Goal: Task Accomplishment & Management: Use online tool/utility

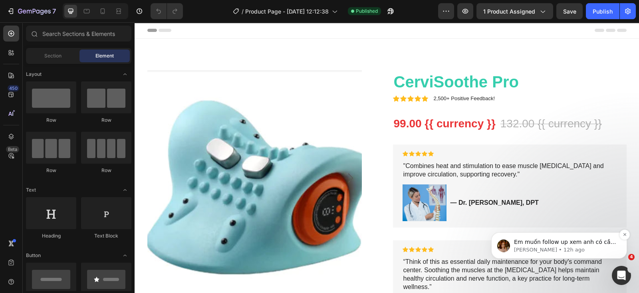
click at [588, 244] on span "Em muốn follow up xem anh có cần hỗ trợ gì thêm trong quá trình sử dụng GemPage…" at bounding box center [565, 290] width 102 height 102
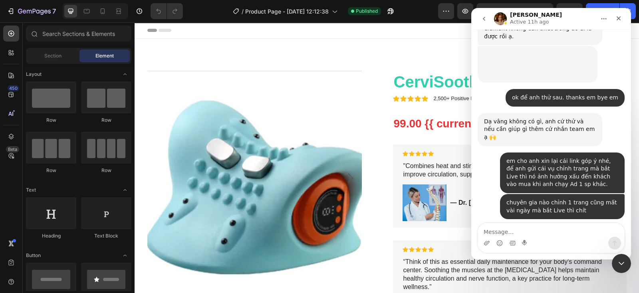
scroll to position [1578, 0]
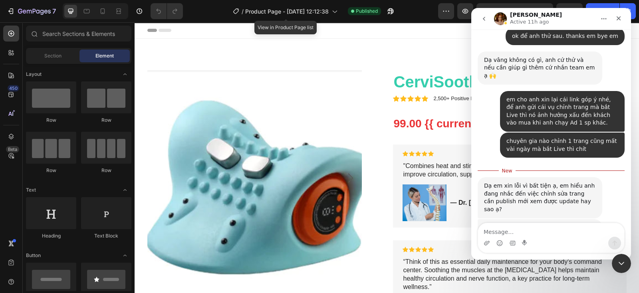
drag, startPoint x: 621, startPoint y: 263, endPoint x: 1101, endPoint y: 439, distance: 512.1
click at [621, 263] on icon "Close Intercom Messenger" at bounding box center [620, 262] width 6 height 3
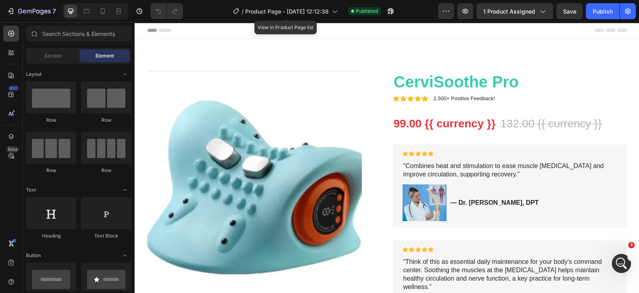
scroll to position [1564, 0]
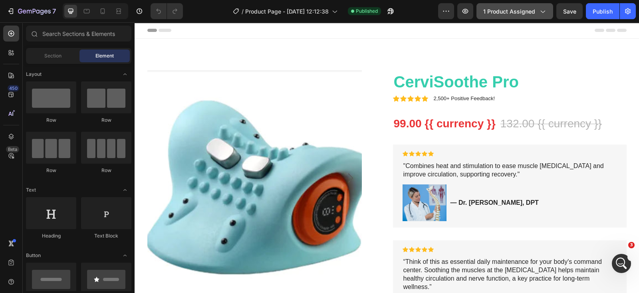
click at [539, 13] on icon "button" at bounding box center [542, 11] width 8 height 8
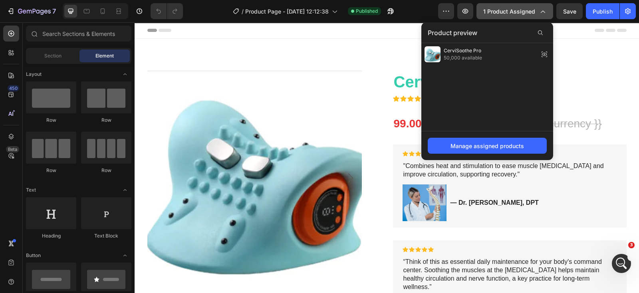
click at [543, 11] on icon "button" at bounding box center [542, 12] width 4 height 2
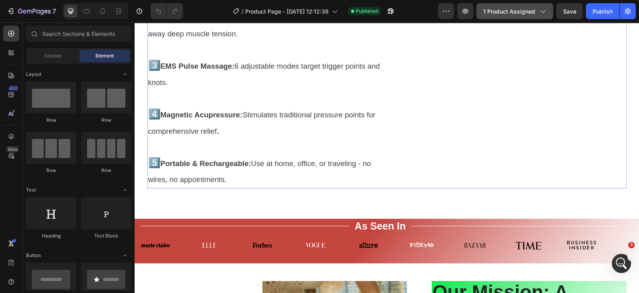
scroll to position [2494, 0]
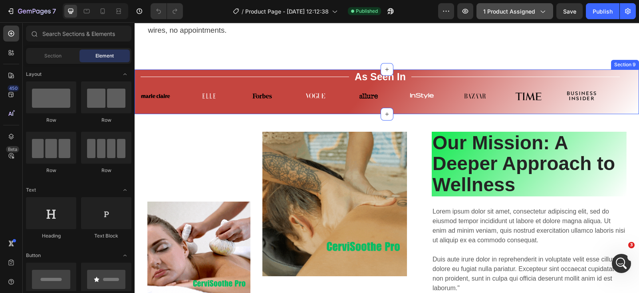
click at [625, 88] on div "Title Line As Seen In Text Block Title Line Row Image Image Image Image Image I…" at bounding box center [386, 91] width 504 height 45
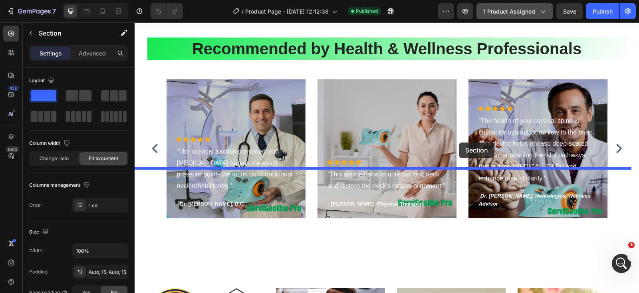
scroll to position [2743, 0]
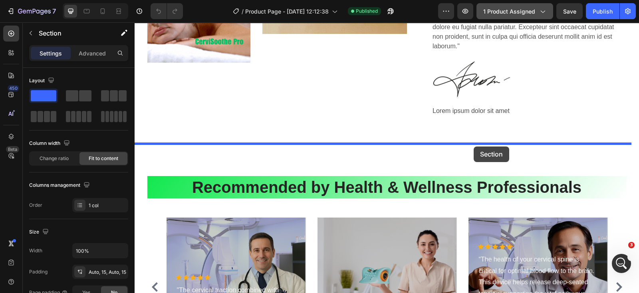
drag, startPoint x: 469, startPoint y: 69, endPoint x: 473, endPoint y: 146, distance: 77.9
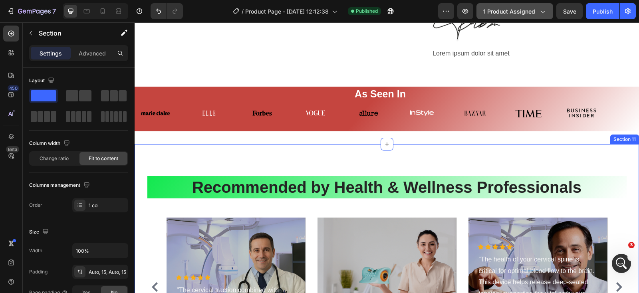
scroll to position [2686, 0]
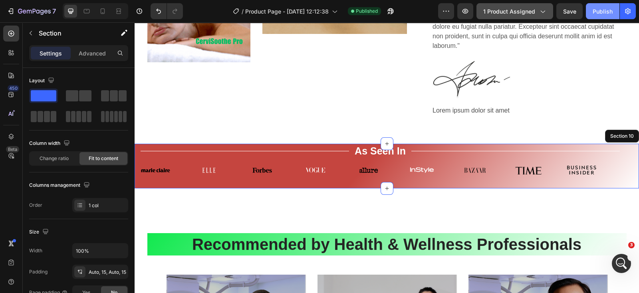
click at [604, 12] on div "Publish" at bounding box center [602, 11] width 20 height 8
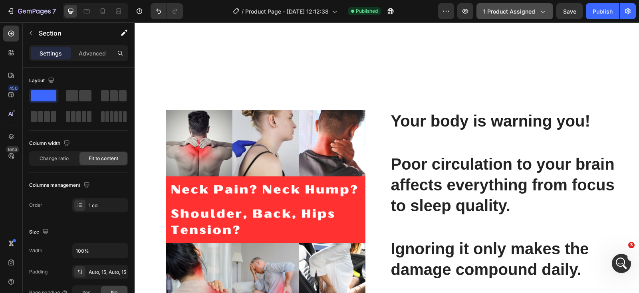
scroll to position [541, 0]
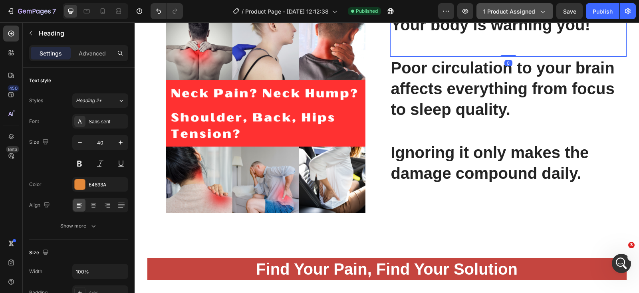
click at [554, 34] on span "Your body is warning you!" at bounding box center [490, 25] width 199 height 18
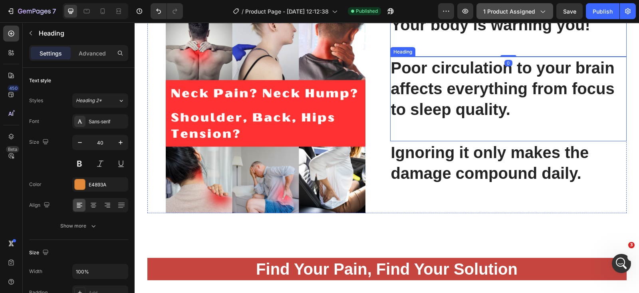
click at [540, 118] on strong "Poor circulation to your brain affects everything from focus to sleep quality." at bounding box center [502, 88] width 223 height 59
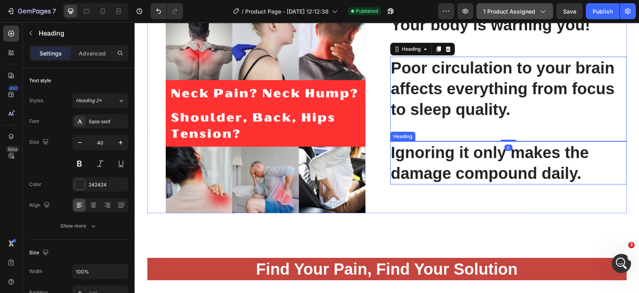
click at [506, 182] on strong "Ignoring it only makes the damage compound daily." at bounding box center [490, 163] width 198 height 38
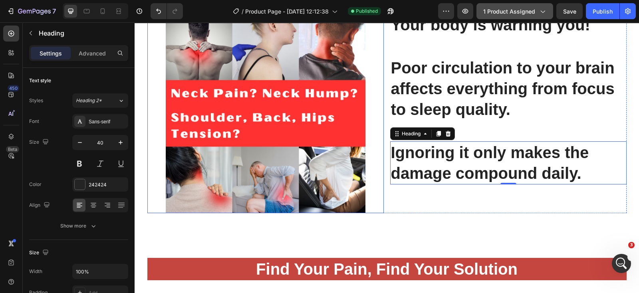
click at [237, 98] on img at bounding box center [266, 114] width 200 height 200
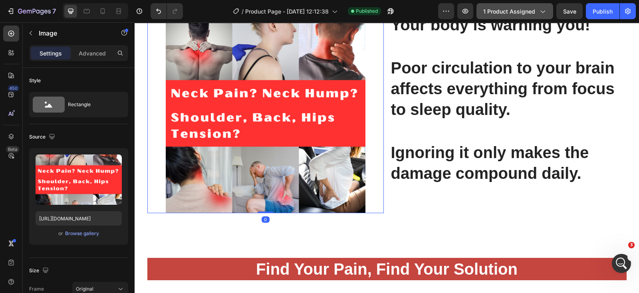
click at [210, 99] on img at bounding box center [266, 114] width 200 height 200
click at [256, 102] on img at bounding box center [266, 114] width 200 height 200
click at [334, 85] on img at bounding box center [266, 114] width 200 height 200
